Goal: Task Accomplishment & Management: Use online tool/utility

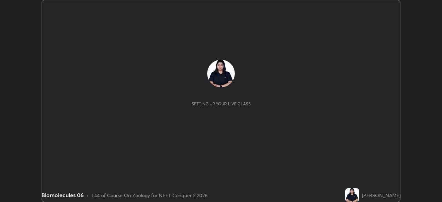
scroll to position [202, 441]
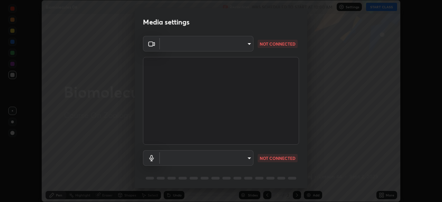
type input "b8f277cd8c291a0c7ed6159829793d80adb5f71bb500324d50d569f5a67401a8"
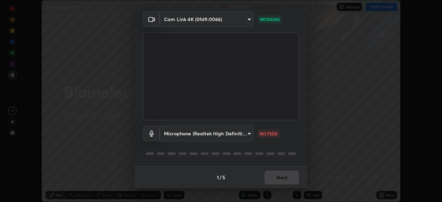
click at [213, 132] on body "Erase all Biomolecules 06 Recording WAS SCHEDULED TO START AT 10:00 AM Settings…" at bounding box center [221, 101] width 442 height 202
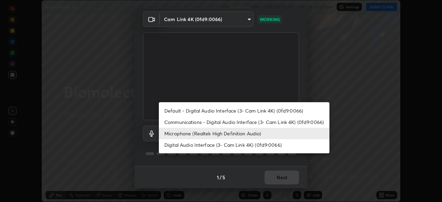
click at [193, 111] on li "Default - Digital Audio Interface (3- Cam Link 4K) (0fd9:0066)" at bounding box center [244, 110] width 170 height 11
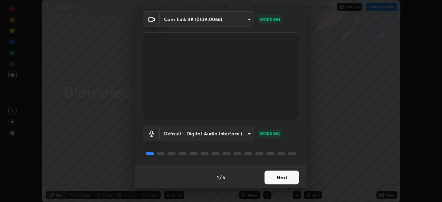
click at [227, 133] on body "Erase all Biomolecules 06 Recording WAS SCHEDULED TO START AT 10:00 AM Settings…" at bounding box center [221, 101] width 442 height 202
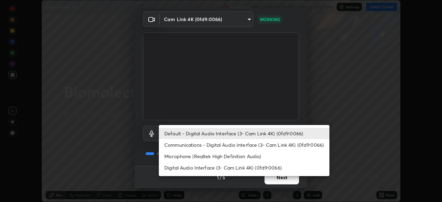
click at [187, 156] on li "Microphone (Realtek High Definition Audio)" at bounding box center [244, 155] width 170 height 11
type input "fc52b274e6785426ab2a4e79817368e636d678bdf91b48eb752f9e2a363405e0"
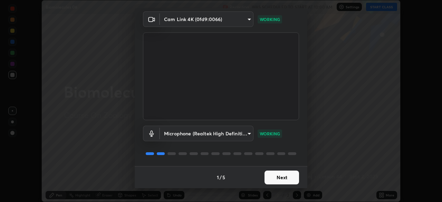
click at [276, 177] on button "Next" at bounding box center [281, 177] width 34 height 14
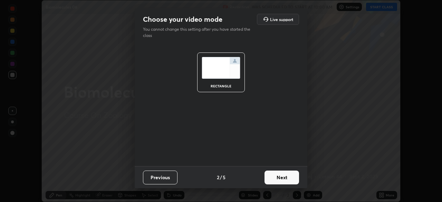
click at [278, 180] on button "Next" at bounding box center [281, 177] width 34 height 14
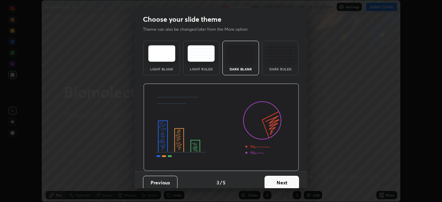
click at [277, 179] on button "Next" at bounding box center [281, 183] width 34 height 14
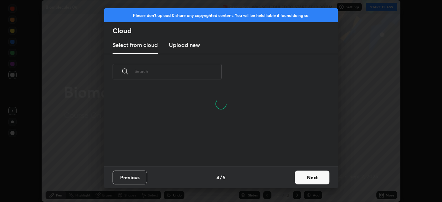
click at [306, 177] on button "Next" at bounding box center [312, 177] width 34 height 14
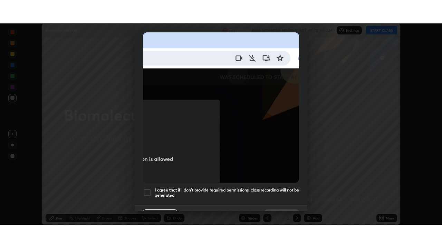
scroll to position [165, 0]
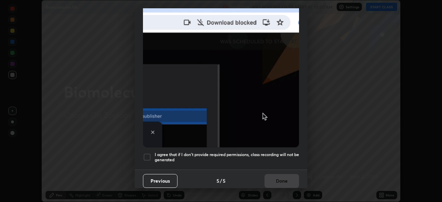
click at [148, 153] on div at bounding box center [147, 157] width 8 height 8
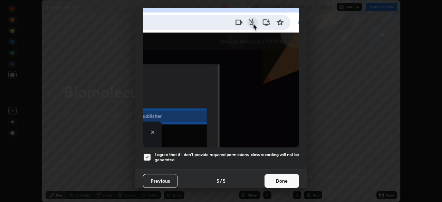
click at [278, 176] on button "Done" at bounding box center [281, 181] width 34 height 14
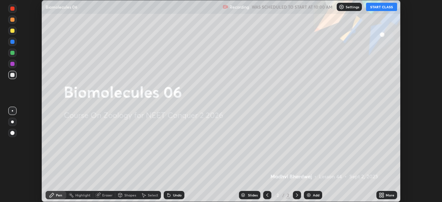
click at [383, 9] on button "START CLASS" at bounding box center [381, 7] width 31 height 8
click at [382, 194] on icon at bounding box center [382, 194] width 2 height 2
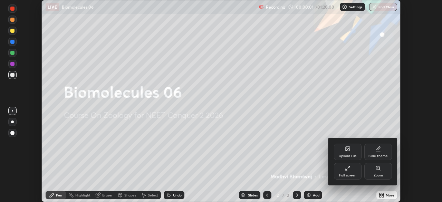
click at [344, 173] on div "Full screen" at bounding box center [347, 174] width 17 height 3
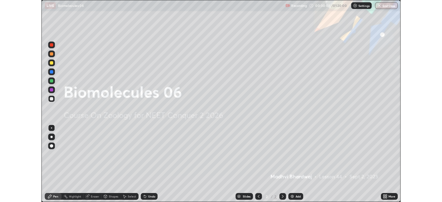
scroll to position [248, 442]
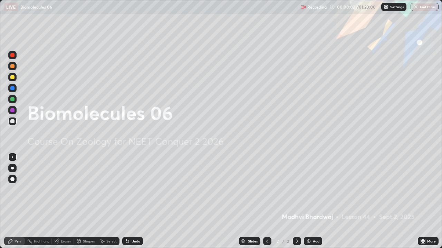
click at [315, 201] on div "Add" at bounding box center [315, 241] width 7 height 3
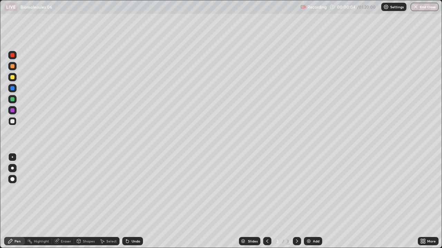
click at [14, 78] on div at bounding box center [12, 77] width 4 height 4
click at [136, 201] on div "Undo" at bounding box center [132, 241] width 21 height 8
click at [140, 201] on div "Undo" at bounding box center [132, 241] width 21 height 8
click at [139, 201] on div "Undo" at bounding box center [132, 241] width 21 height 8
click at [138, 201] on div "Undo" at bounding box center [132, 241] width 21 height 8
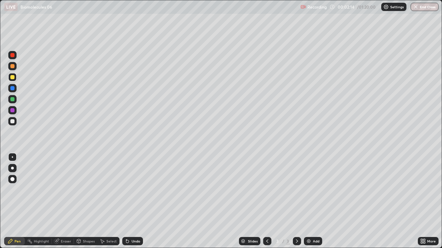
click at [139, 201] on div "Undo" at bounding box center [132, 241] width 21 height 8
click at [137, 201] on div "Undo" at bounding box center [132, 241] width 21 height 8
click at [136, 201] on div "Undo" at bounding box center [132, 241] width 21 height 8
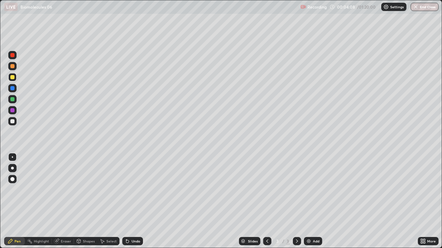
click at [71, 201] on div "Eraser" at bounding box center [63, 241] width 22 height 8
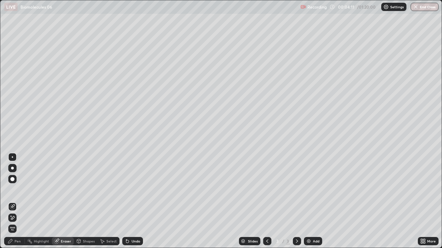
click at [22, 201] on div "Pen" at bounding box center [14, 241] width 21 height 8
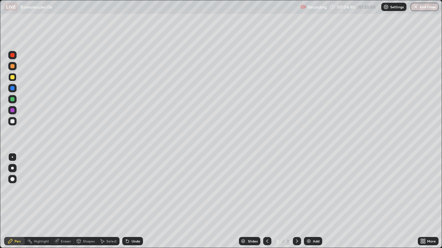
click at [13, 125] on div at bounding box center [12, 121] width 8 height 8
click at [13, 77] on div at bounding box center [12, 77] width 4 height 4
click at [11, 122] on div at bounding box center [12, 121] width 4 height 4
click at [135, 201] on div "Undo" at bounding box center [135, 241] width 9 height 3
click at [136, 201] on div "Undo" at bounding box center [135, 241] width 9 height 3
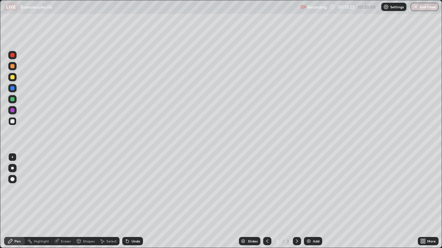
click at [317, 201] on div "Add" at bounding box center [313, 241] width 18 height 8
click at [266, 201] on icon at bounding box center [267, 242] width 6 height 6
click at [314, 201] on div "Add" at bounding box center [313, 241] width 18 height 8
click at [13, 77] on div at bounding box center [12, 77] width 4 height 4
click at [16, 55] on div at bounding box center [12, 55] width 8 height 8
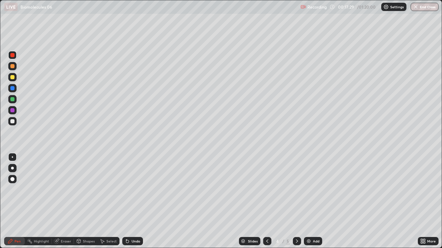
click at [15, 123] on div at bounding box center [12, 121] width 8 height 8
click at [133, 201] on div "Undo" at bounding box center [132, 241] width 21 height 8
click at [131, 201] on div "Undo" at bounding box center [132, 241] width 21 height 8
click at [134, 201] on div "Undo" at bounding box center [135, 241] width 9 height 3
click at [63, 201] on div "Eraser" at bounding box center [66, 241] width 10 height 3
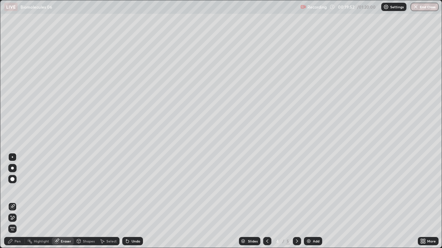
click at [19, 201] on div "Pen" at bounding box center [17, 241] width 6 height 3
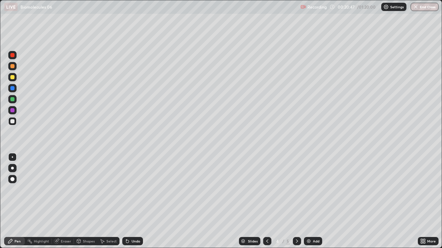
click at [137, 201] on div "Undo" at bounding box center [135, 241] width 9 height 3
click at [15, 78] on div at bounding box center [12, 77] width 8 height 8
click at [139, 201] on div "Undo" at bounding box center [132, 241] width 21 height 8
click at [135, 201] on div "Undo" at bounding box center [135, 241] width 9 height 3
click at [13, 121] on div at bounding box center [12, 121] width 4 height 4
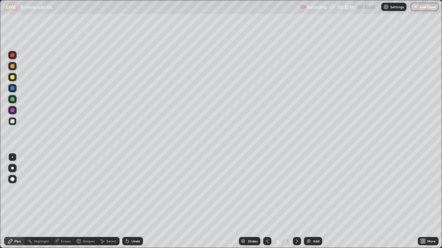
click at [13, 56] on div at bounding box center [12, 55] width 4 height 4
click at [137, 179] on icon at bounding box center [136, 179] width 3 height 3
click at [316, 201] on div "Add" at bounding box center [315, 241] width 7 height 3
click at [133, 201] on div "Undo" at bounding box center [135, 241] width 9 height 3
click at [14, 121] on div at bounding box center [12, 121] width 4 height 4
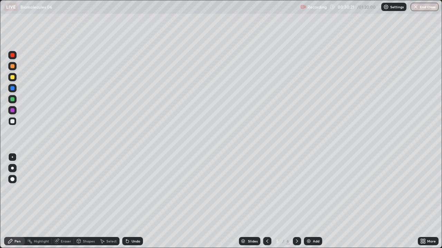
click at [11, 124] on div at bounding box center [12, 121] width 8 height 8
click at [16, 78] on div at bounding box center [12, 77] width 8 height 8
click at [140, 201] on div "Undo" at bounding box center [132, 241] width 21 height 8
click at [140, 201] on div "Undo" at bounding box center [130, 242] width 23 height 14
click at [141, 201] on div "Undo" at bounding box center [130, 242] width 23 height 14
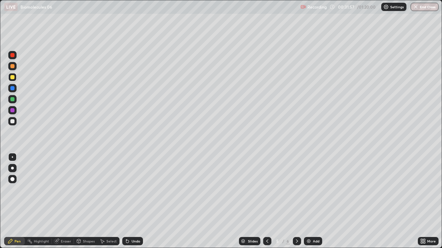
click at [141, 201] on div "Undo" at bounding box center [130, 242] width 23 height 14
click at [141, 201] on div "Undo" at bounding box center [132, 241] width 21 height 8
click at [12, 123] on div at bounding box center [12, 121] width 4 height 4
click at [13, 99] on div at bounding box center [12, 99] width 4 height 4
click at [138, 201] on div "Undo" at bounding box center [132, 241] width 21 height 8
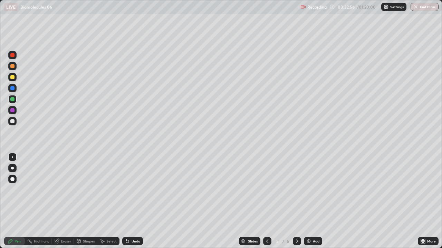
click at [133, 201] on div "Undo" at bounding box center [132, 241] width 21 height 8
click at [137, 201] on div "Undo" at bounding box center [135, 241] width 9 height 3
click at [13, 121] on div at bounding box center [12, 121] width 4 height 4
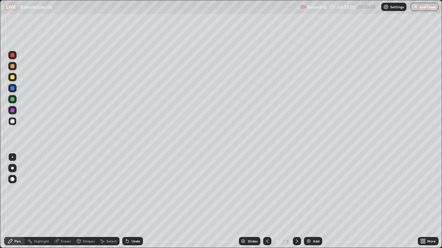
click at [15, 111] on div at bounding box center [12, 110] width 8 height 8
click at [15, 77] on div at bounding box center [12, 77] width 8 height 8
click at [16, 122] on div at bounding box center [12, 121] width 8 height 8
click at [16, 100] on div at bounding box center [12, 99] width 8 height 8
click at [14, 56] on div at bounding box center [12, 55] width 4 height 4
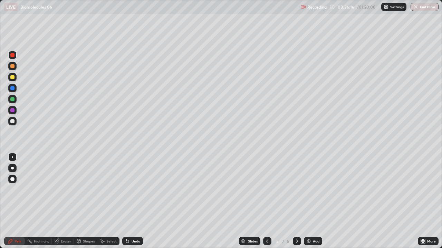
click at [15, 112] on div at bounding box center [12, 110] width 8 height 8
click at [137, 201] on div "Undo" at bounding box center [135, 241] width 9 height 3
click at [314, 201] on div "Add" at bounding box center [313, 241] width 18 height 8
click at [14, 80] on div at bounding box center [12, 77] width 8 height 8
click at [13, 77] on div at bounding box center [12, 77] width 4 height 4
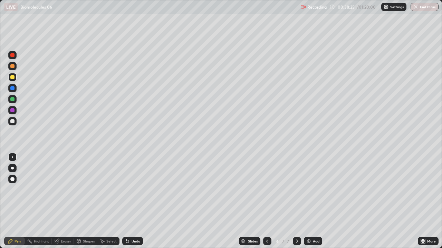
click at [16, 122] on div at bounding box center [12, 121] width 8 height 8
click at [137, 201] on div "Undo" at bounding box center [132, 241] width 21 height 8
click at [137, 201] on div "Undo" at bounding box center [135, 241] width 9 height 3
click at [138, 201] on div "Undo" at bounding box center [135, 241] width 9 height 3
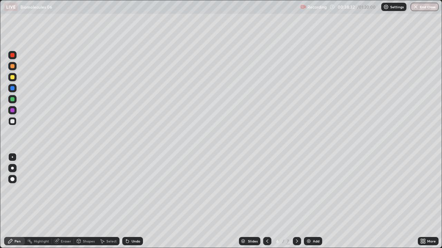
click at [139, 201] on div "Undo" at bounding box center [132, 241] width 21 height 8
click at [140, 201] on div "Undo" at bounding box center [132, 241] width 21 height 8
click at [14, 98] on div at bounding box center [12, 99] width 4 height 4
click at [15, 123] on div at bounding box center [12, 121] width 8 height 8
click at [16, 112] on div at bounding box center [12, 110] width 8 height 8
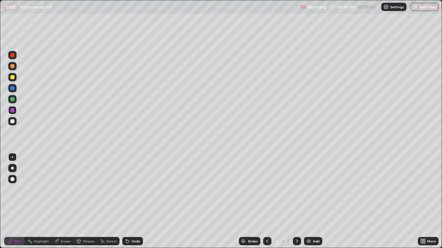
click at [16, 90] on div at bounding box center [12, 88] width 8 height 8
click at [140, 201] on div "Undo" at bounding box center [132, 241] width 21 height 8
click at [16, 55] on div at bounding box center [12, 55] width 8 height 8
click at [15, 121] on div at bounding box center [12, 121] width 8 height 8
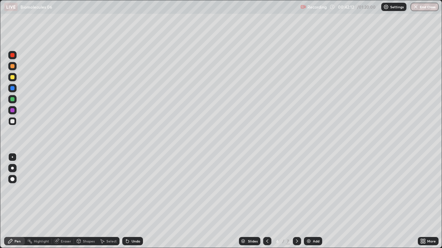
click at [424, 201] on icon at bounding box center [424, 240] width 2 height 2
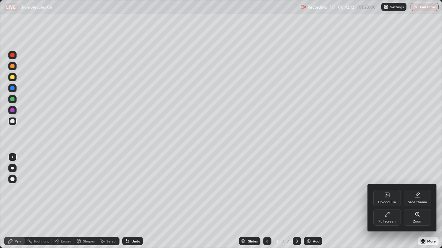
click at [394, 201] on div "Full screen" at bounding box center [386, 221] width 17 height 3
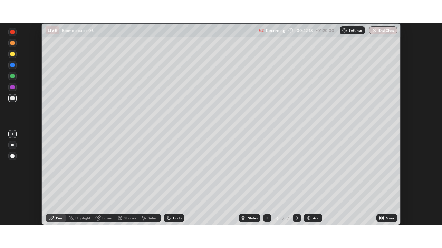
scroll to position [34290, 34051]
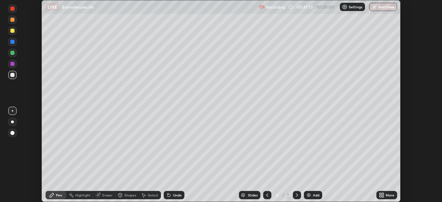
click at [383, 193] on icon at bounding box center [382, 194] width 2 height 2
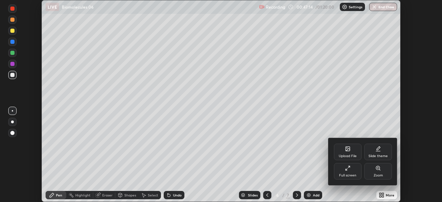
click at [354, 166] on div "Full screen" at bounding box center [348, 171] width 28 height 17
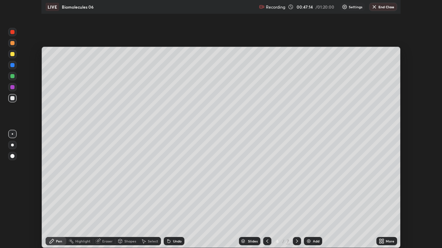
scroll to position [248, 442]
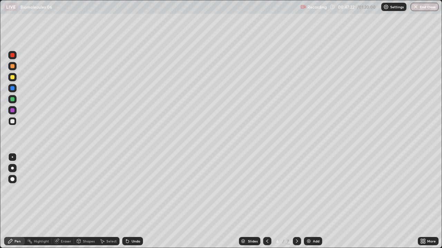
click at [16, 79] on div at bounding box center [12, 77] width 8 height 8
click at [311, 201] on div "Add" at bounding box center [313, 241] width 18 height 8
click at [13, 121] on div at bounding box center [12, 121] width 4 height 4
click at [16, 121] on div at bounding box center [12, 121] width 8 height 8
click at [16, 80] on div at bounding box center [12, 77] width 8 height 8
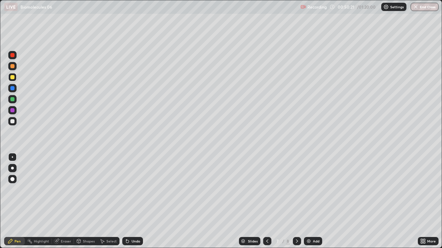
click at [16, 122] on div at bounding box center [12, 121] width 8 height 8
click at [16, 100] on div at bounding box center [12, 99] width 8 height 8
click at [16, 66] on div at bounding box center [12, 66] width 8 height 8
click at [317, 201] on div "Add" at bounding box center [315, 241] width 7 height 3
click at [140, 201] on div "Undo" at bounding box center [132, 241] width 21 height 8
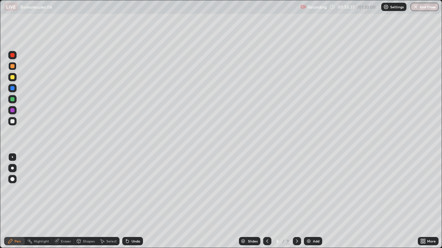
click at [140, 201] on div "Undo" at bounding box center [132, 241] width 21 height 8
click at [15, 123] on div at bounding box center [12, 121] width 8 height 8
click at [320, 201] on div "Add" at bounding box center [313, 241] width 18 height 8
click at [16, 78] on div at bounding box center [12, 77] width 8 height 8
click at [13, 124] on div at bounding box center [12, 121] width 8 height 8
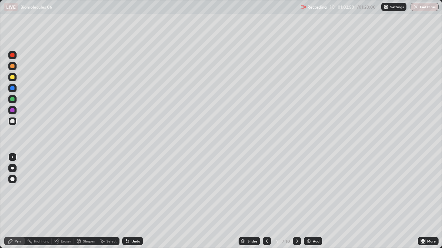
click at [316, 201] on div "Add" at bounding box center [315, 241] width 7 height 3
click at [16, 79] on div at bounding box center [12, 77] width 8 height 8
click at [15, 122] on div at bounding box center [12, 121] width 8 height 8
click at [140, 201] on div "Undo" at bounding box center [132, 241] width 21 height 8
click at [141, 201] on div "Undo" at bounding box center [132, 241] width 21 height 8
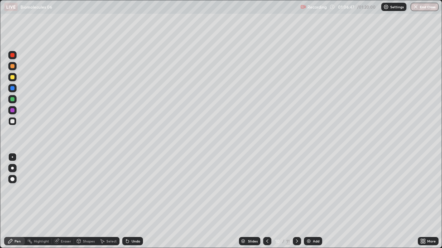
click at [135, 201] on div "Undo" at bounding box center [135, 241] width 9 height 3
click at [136, 201] on div "Undo" at bounding box center [132, 241] width 21 height 8
click at [317, 201] on div "Add" at bounding box center [315, 241] width 7 height 3
click at [11, 57] on div at bounding box center [12, 55] width 4 height 4
click at [12, 66] on div at bounding box center [12, 66] width 4 height 4
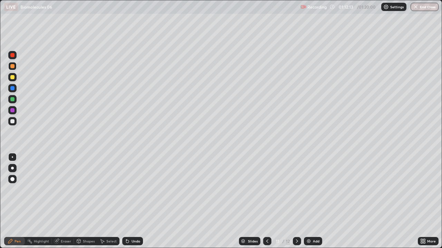
click at [13, 77] on div at bounding box center [12, 77] width 4 height 4
click at [12, 122] on div at bounding box center [12, 121] width 4 height 4
click at [15, 122] on div at bounding box center [12, 121] width 8 height 8
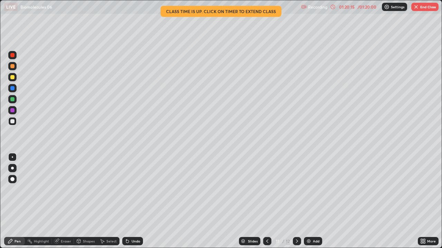
click at [423, 9] on button "End Class" at bounding box center [424, 7] width 27 height 8
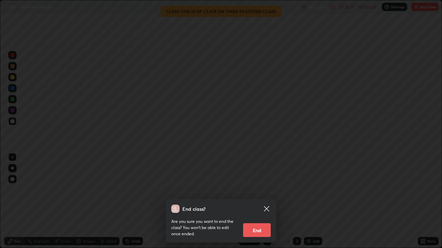
click at [266, 201] on button "End" at bounding box center [257, 231] width 28 height 14
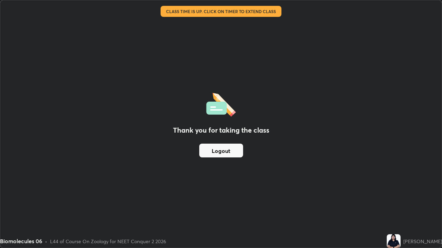
click at [233, 153] on button "Logout" at bounding box center [221, 151] width 44 height 14
click at [232, 153] on button "Logout" at bounding box center [221, 151] width 44 height 14
click at [232, 151] on button "Logout" at bounding box center [221, 151] width 44 height 14
